Goal: Information Seeking & Learning: Learn about a topic

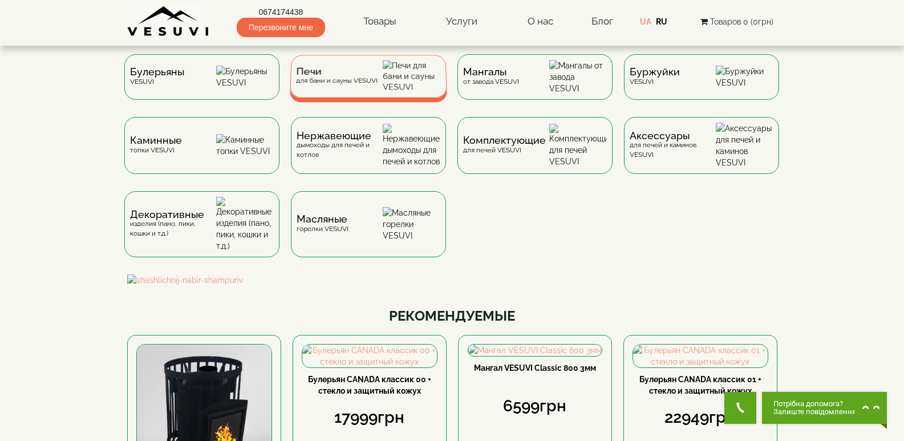
click at [358, 85] on div "Печи для бани и сауны VESUVI" at bounding box center [336, 76] width 82 height 18
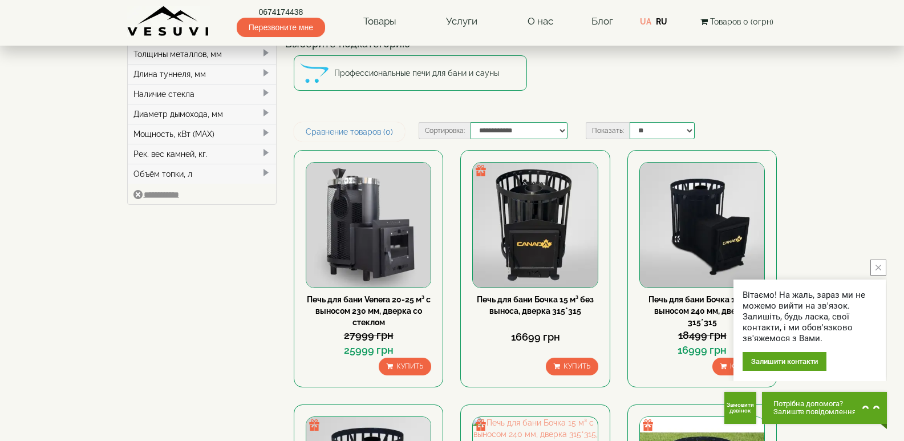
scroll to position [114, 0]
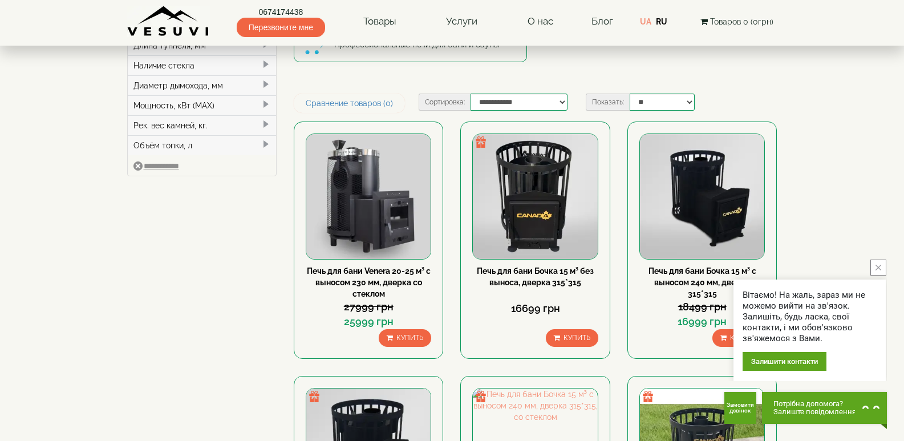
click at [877, 261] on button "close button" at bounding box center [878, 268] width 16 height 16
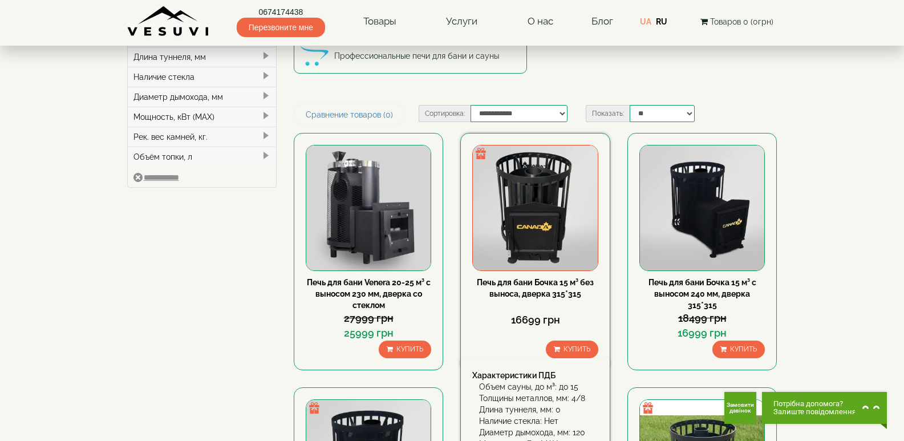
scroll to position [0, 0]
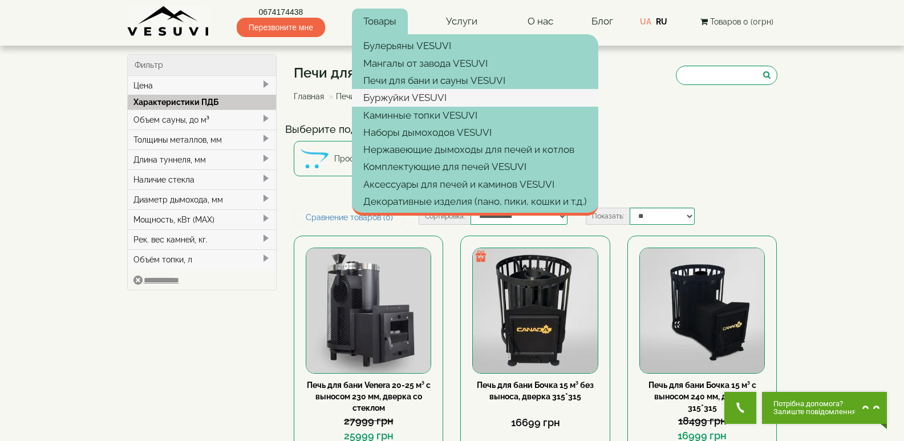
click at [403, 94] on link "Буржуйки VESUVI" at bounding box center [475, 97] width 246 height 17
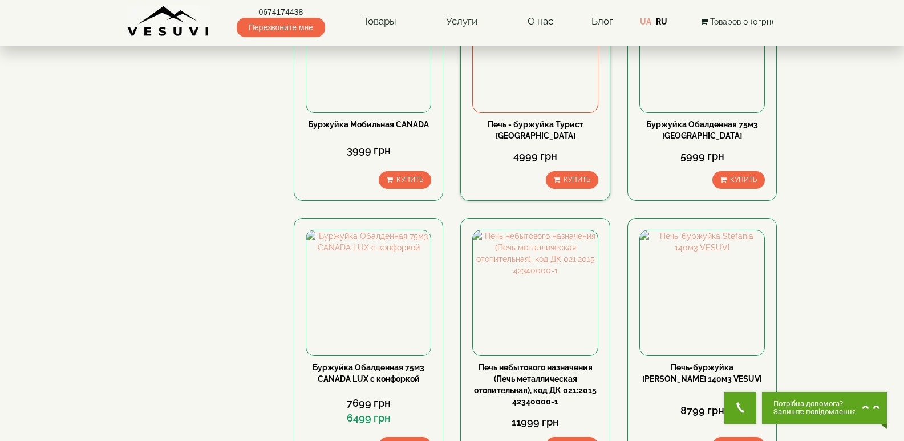
scroll to position [228, 0]
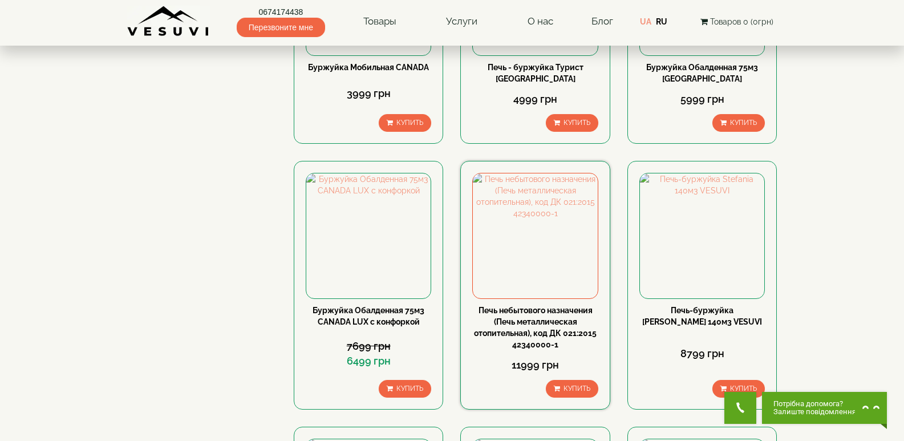
click at [542, 324] on link "Печь небытового назначения (Печь металлическая отопительная), код ДК 021:2015 4…" at bounding box center [535, 327] width 123 height 43
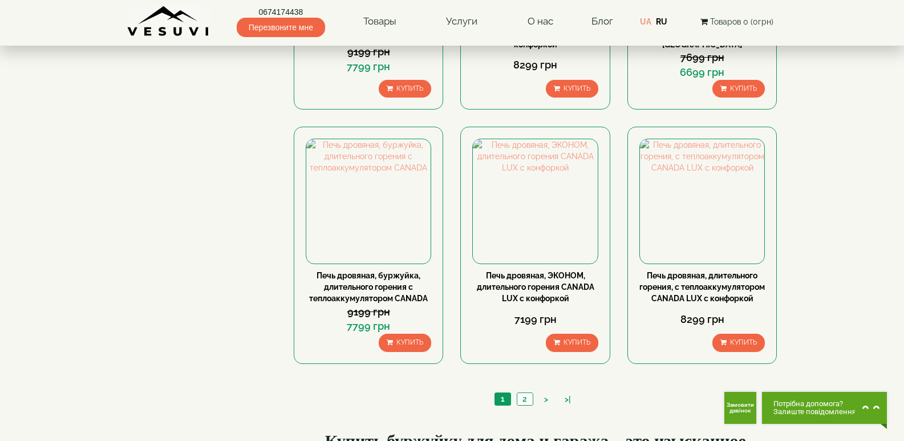
scroll to position [1198, 0]
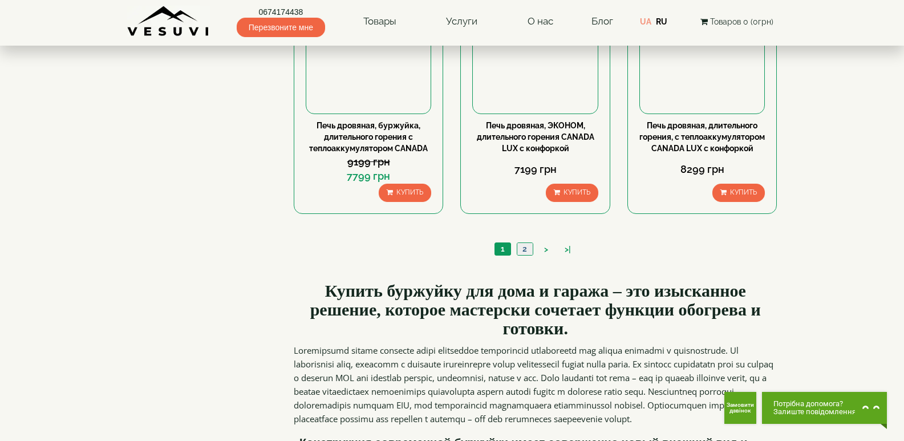
click at [521, 255] on link "2" at bounding box center [525, 249] width 16 height 12
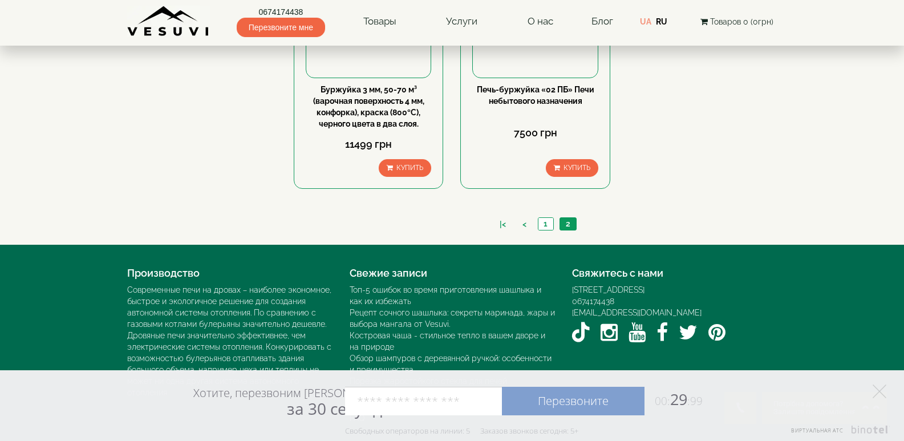
scroll to position [483, 0]
click at [548, 221] on link "1" at bounding box center [545, 224] width 15 height 12
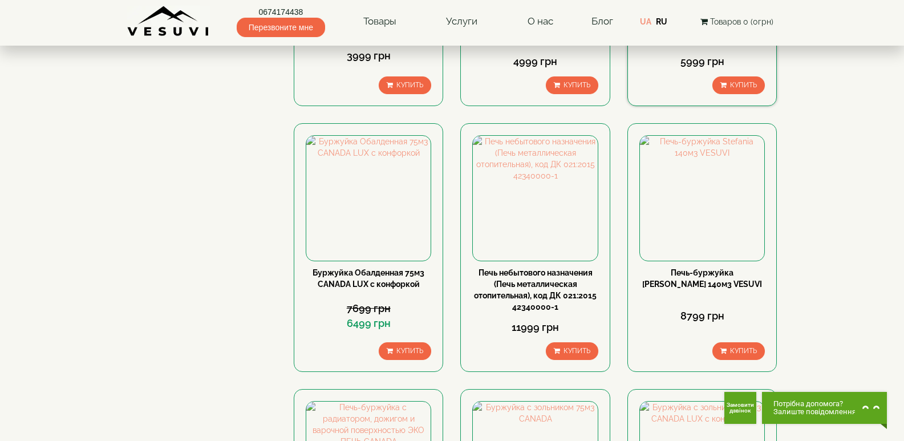
scroll to position [283, 0]
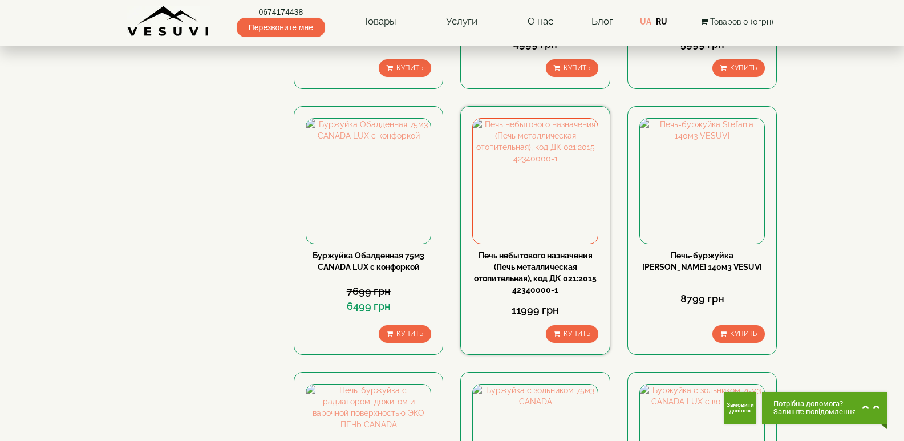
click at [542, 266] on link "Печь небытового назначения (Печь металлическая отопительная), код ДК 021:2015 4…" at bounding box center [535, 272] width 123 height 43
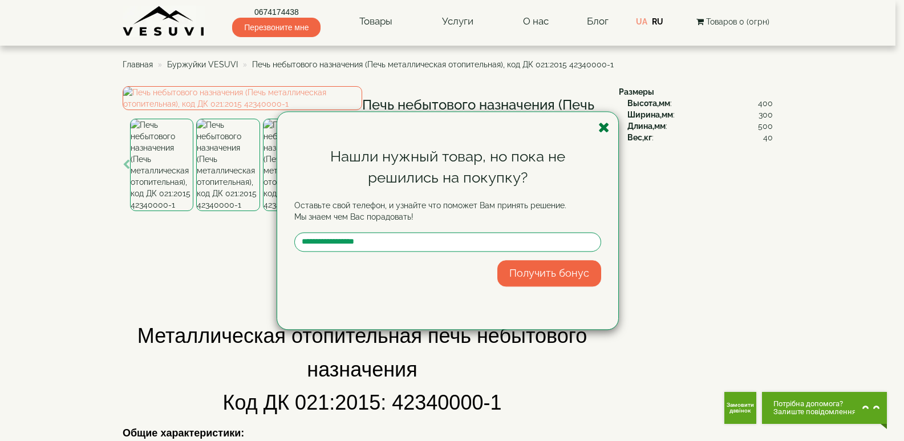
click at [606, 127] on icon "button" at bounding box center [603, 127] width 11 height 14
